Goal: Transaction & Acquisition: Subscribe to service/newsletter

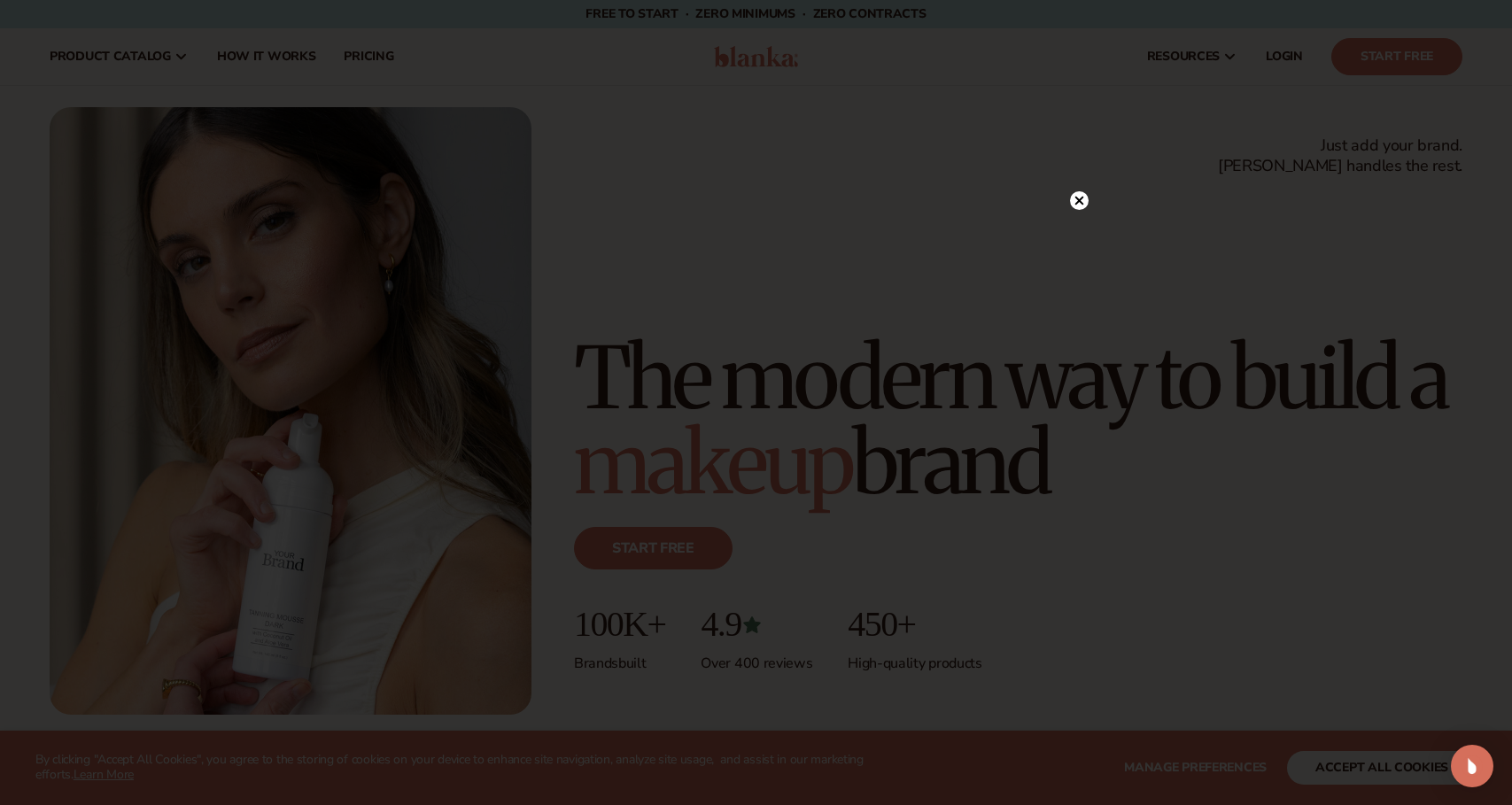
click at [1078, 198] on circle at bounding box center [1079, 201] width 18 height 18
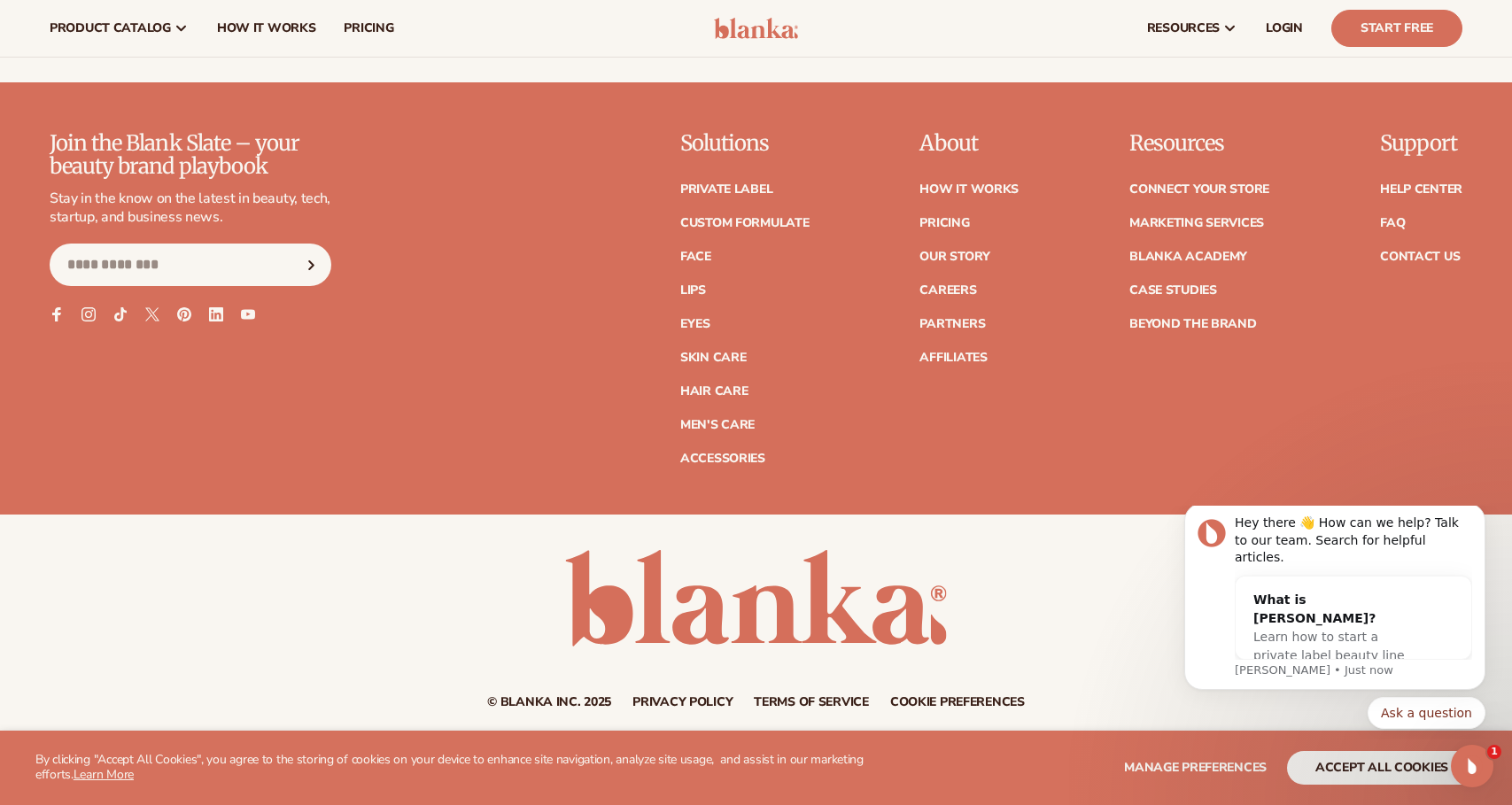
scroll to position [7621, 0]
click at [1328, 629] on span "Learn how to start a private label beauty line with [PERSON_NAME]" at bounding box center [1329, 655] width 151 height 51
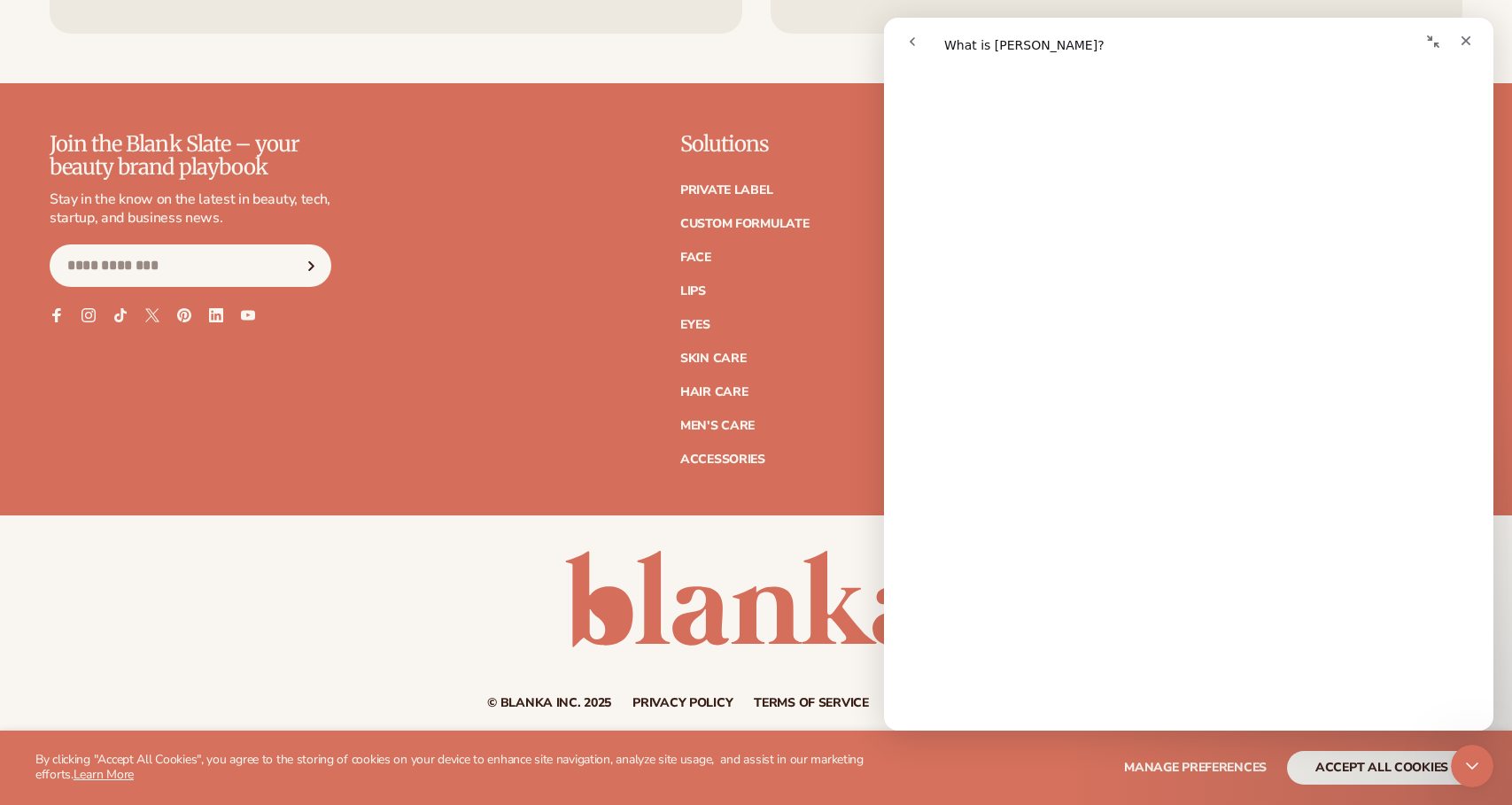
scroll to position [468, 0]
click at [1470, 36] on icon "Close" at bounding box center [1465, 40] width 14 height 14
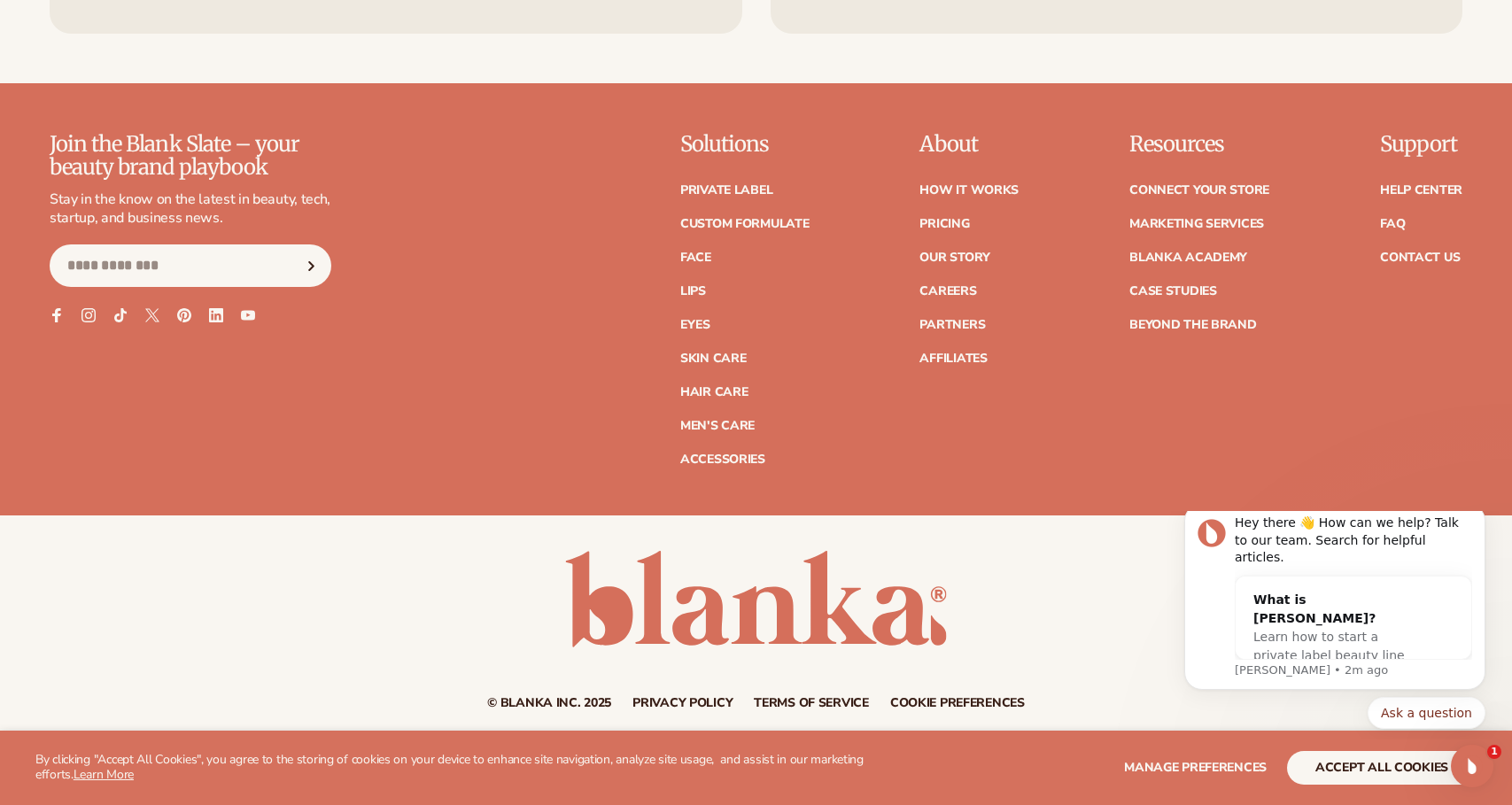
scroll to position [0, 0]
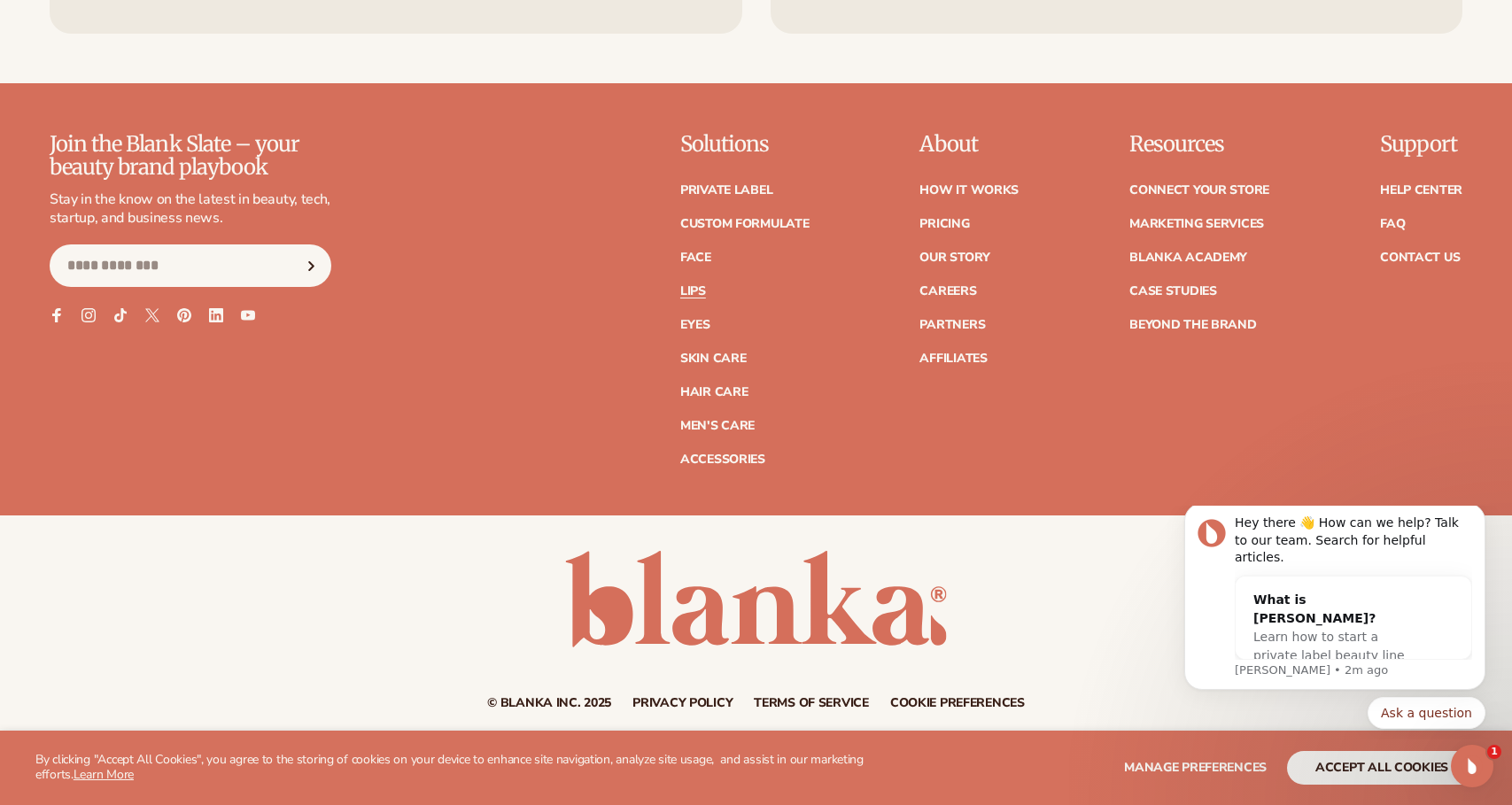
click at [696, 285] on link "Lips" at bounding box center [693, 291] width 26 height 13
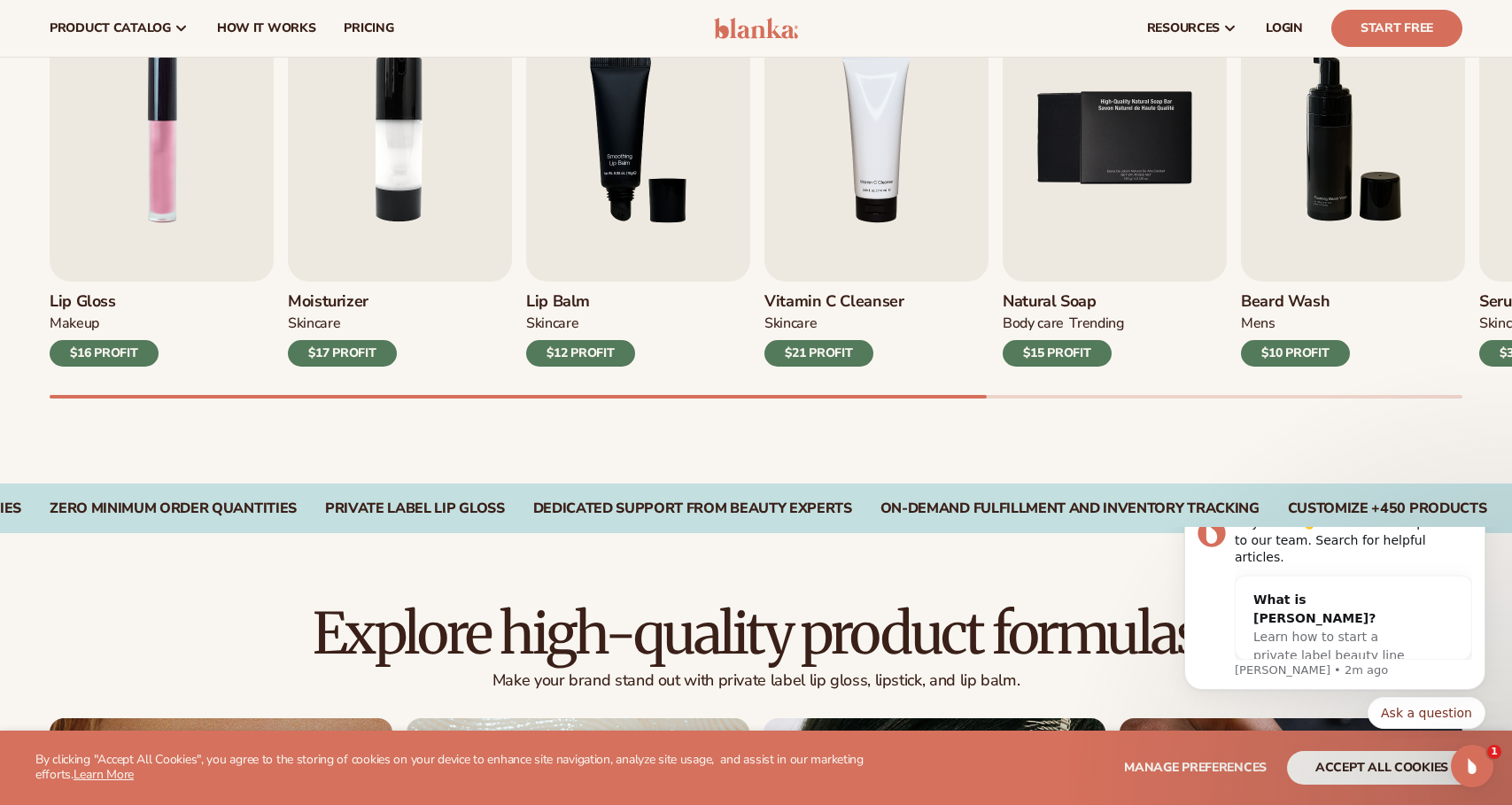
scroll to position [641, 0]
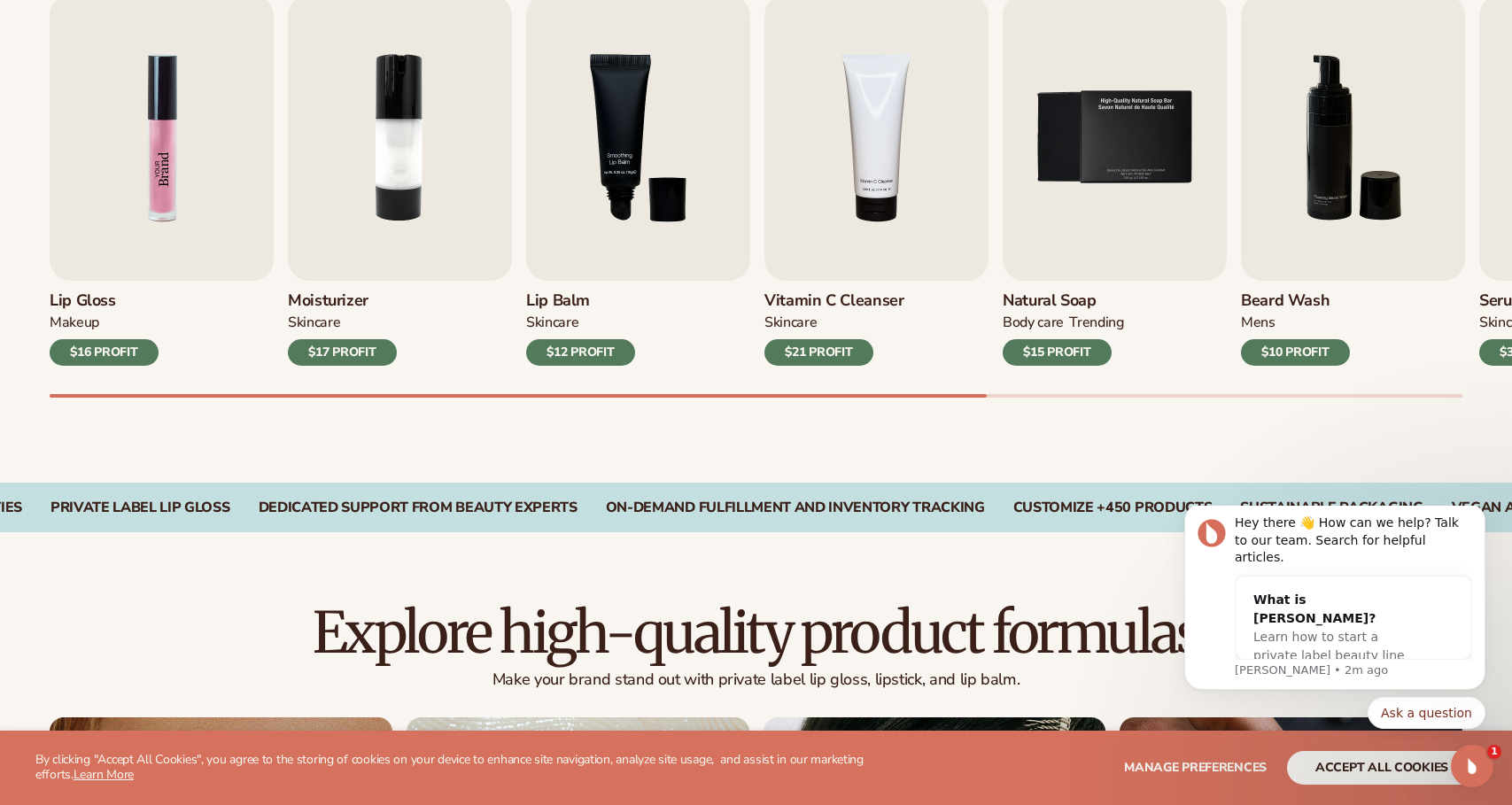
click at [109, 253] on img "1 / 9" at bounding box center [161, 137] width 225 height 286
click at [137, 218] on img "1 / 9" at bounding box center [161, 137] width 225 height 286
click at [179, 143] on img "1 / 9" at bounding box center [161, 137] width 225 height 286
click at [116, 354] on div "$16 PROFIT" at bounding box center [104, 352] width 109 height 27
click at [176, 163] on img "1 / 9" at bounding box center [161, 137] width 225 height 286
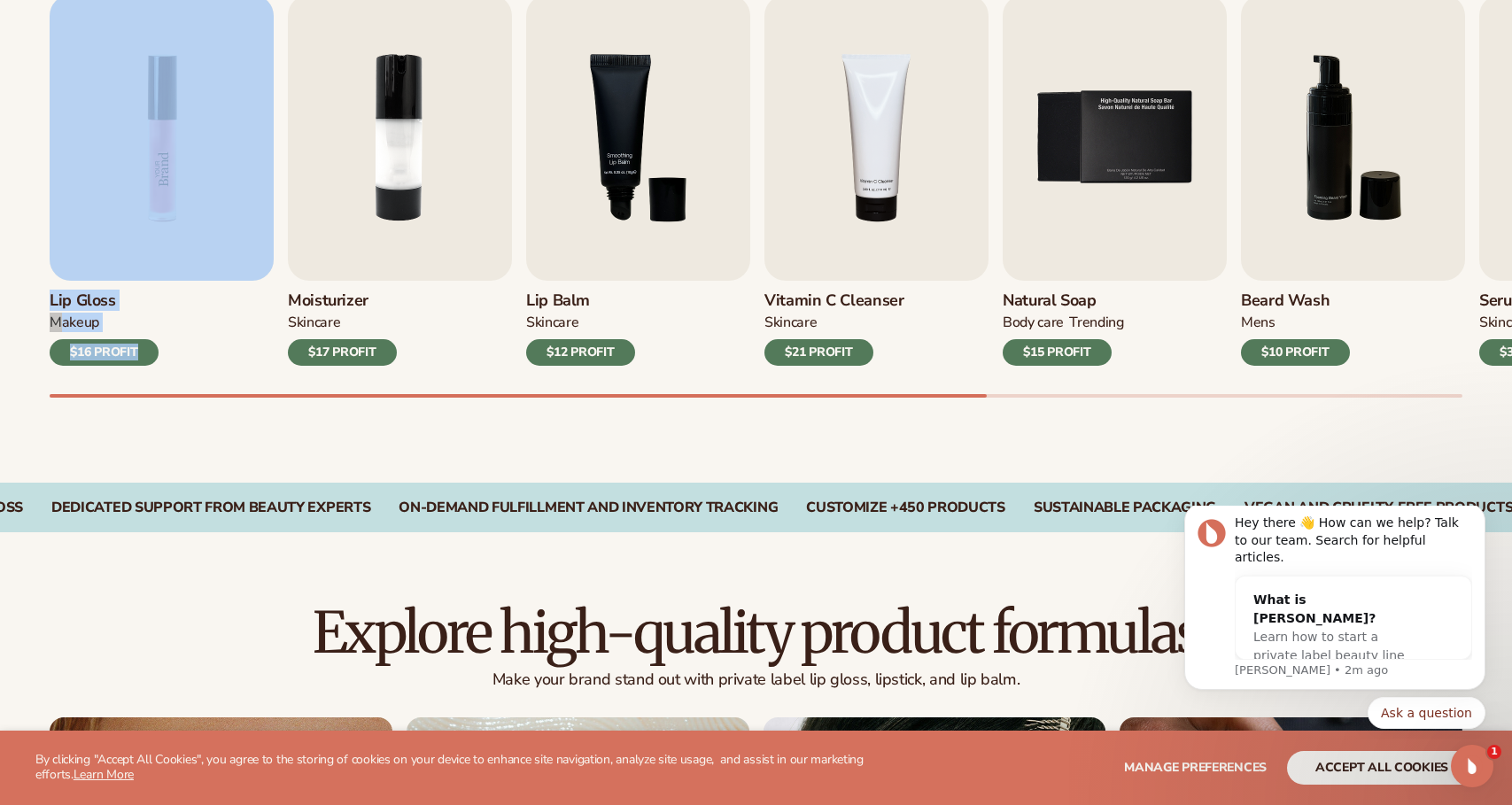
click at [194, 136] on img "1 / 9" at bounding box center [161, 137] width 225 height 286
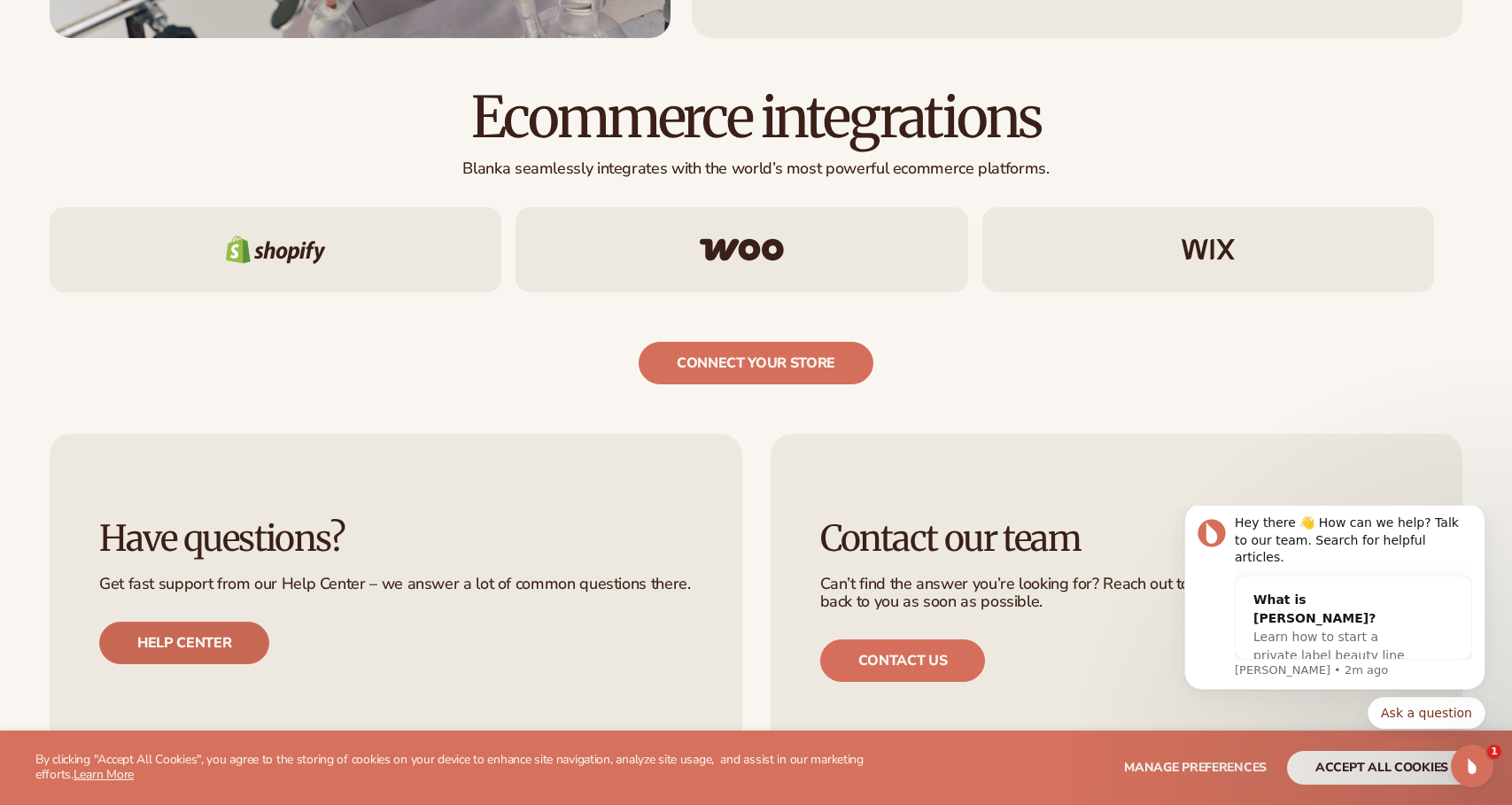
scroll to position [2926, 0]
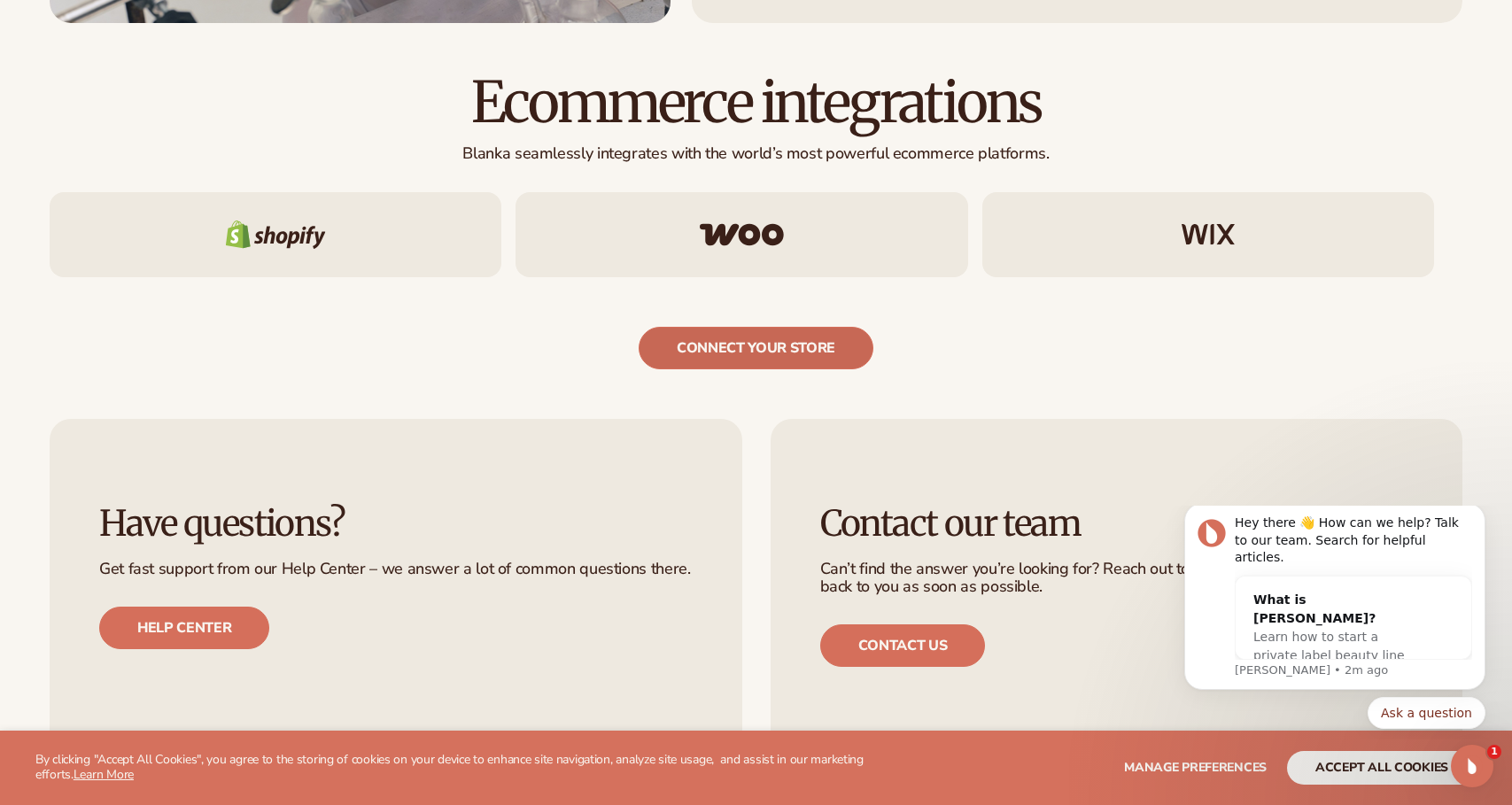
click at [753, 335] on link "connect your store" at bounding box center [756, 348] width 235 height 42
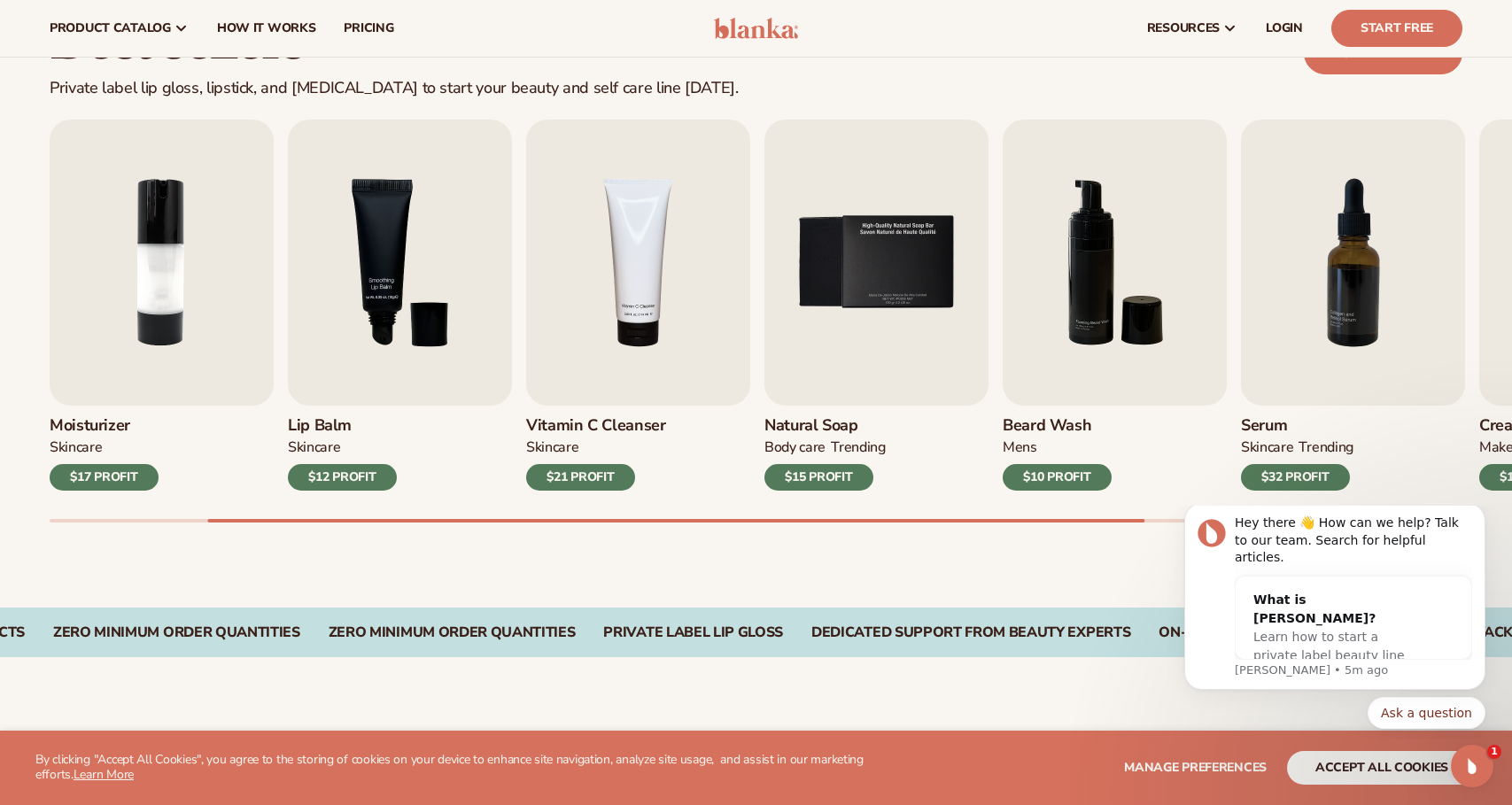
scroll to position [509, 0]
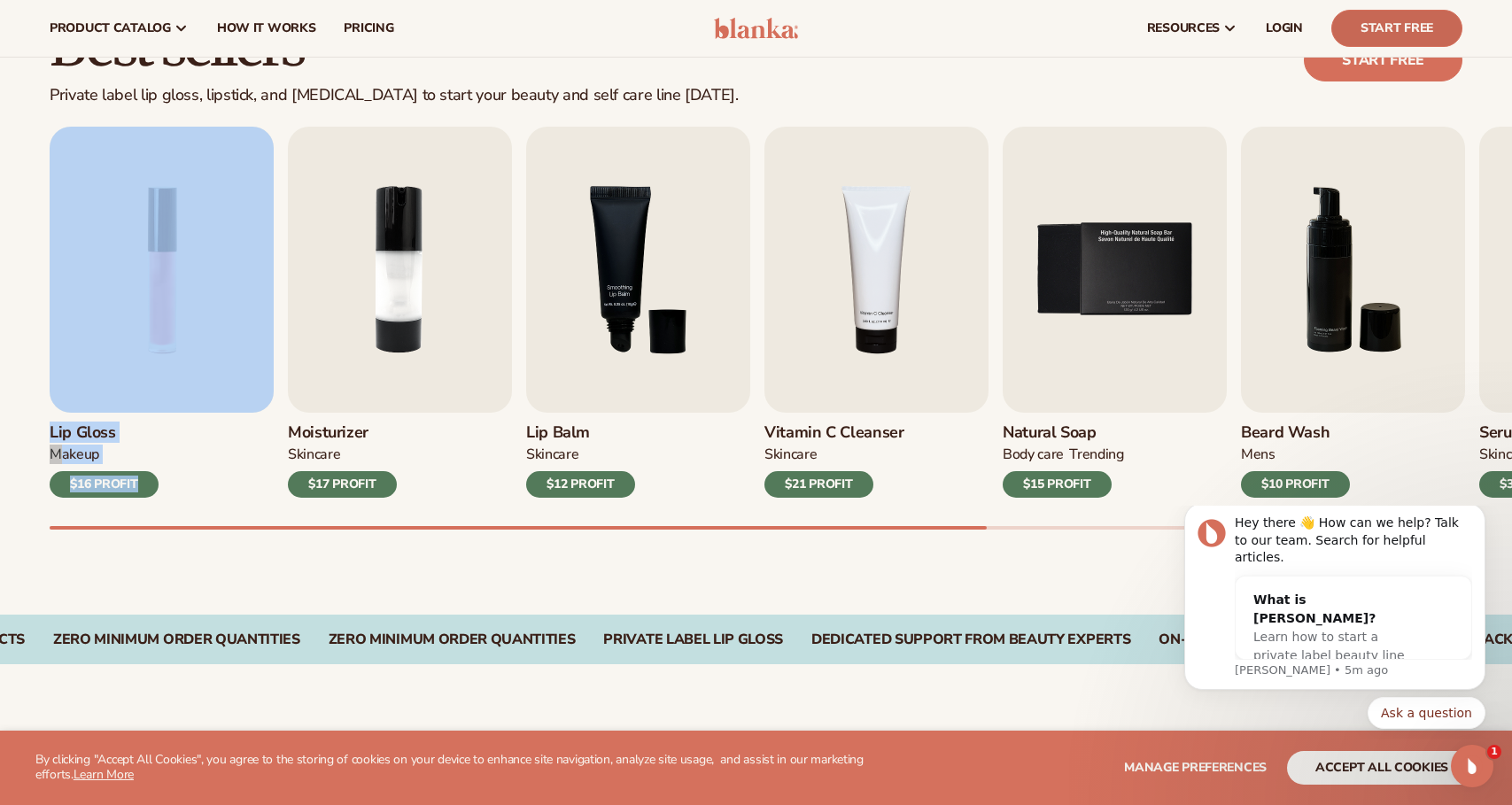
click at [1432, 27] on link "Start Free" at bounding box center [1397, 28] width 131 height 38
